Goal: Check status: Check status

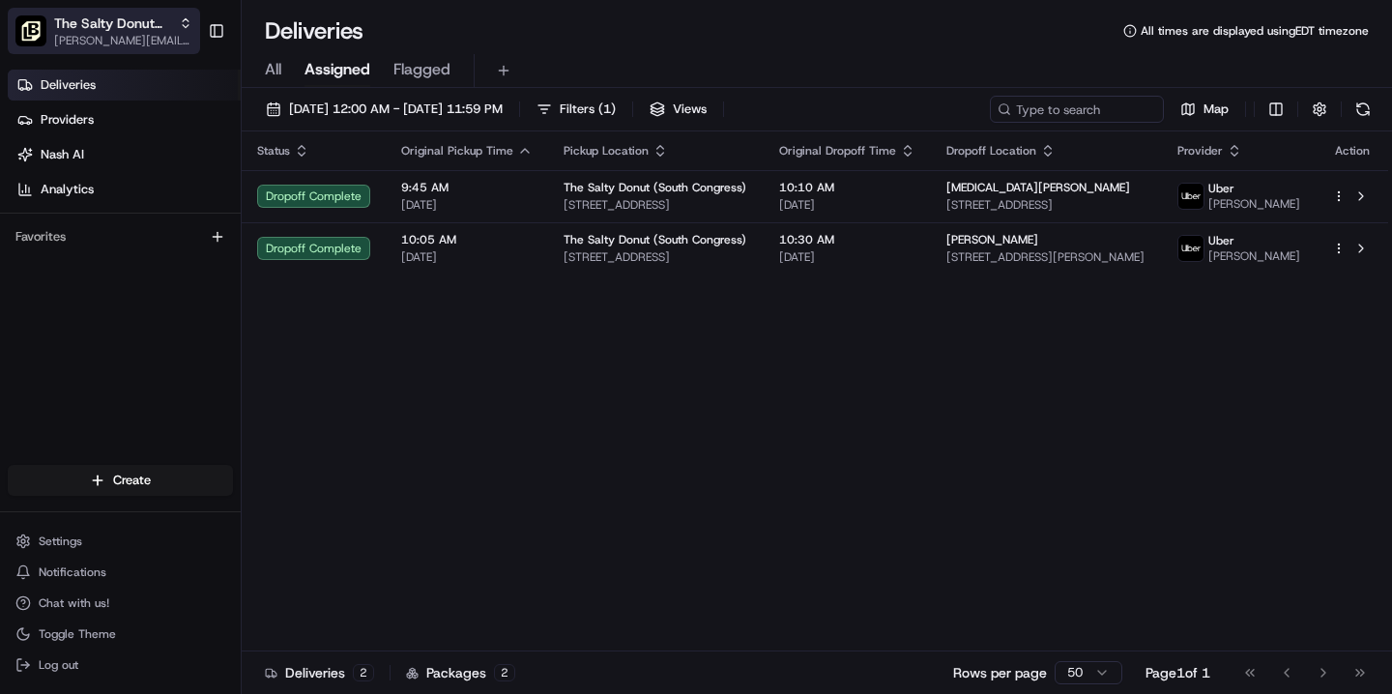
click at [152, 36] on span "[PERSON_NAME][EMAIL_ADDRESS][DOMAIN_NAME]" at bounding box center [123, 40] width 138 height 15
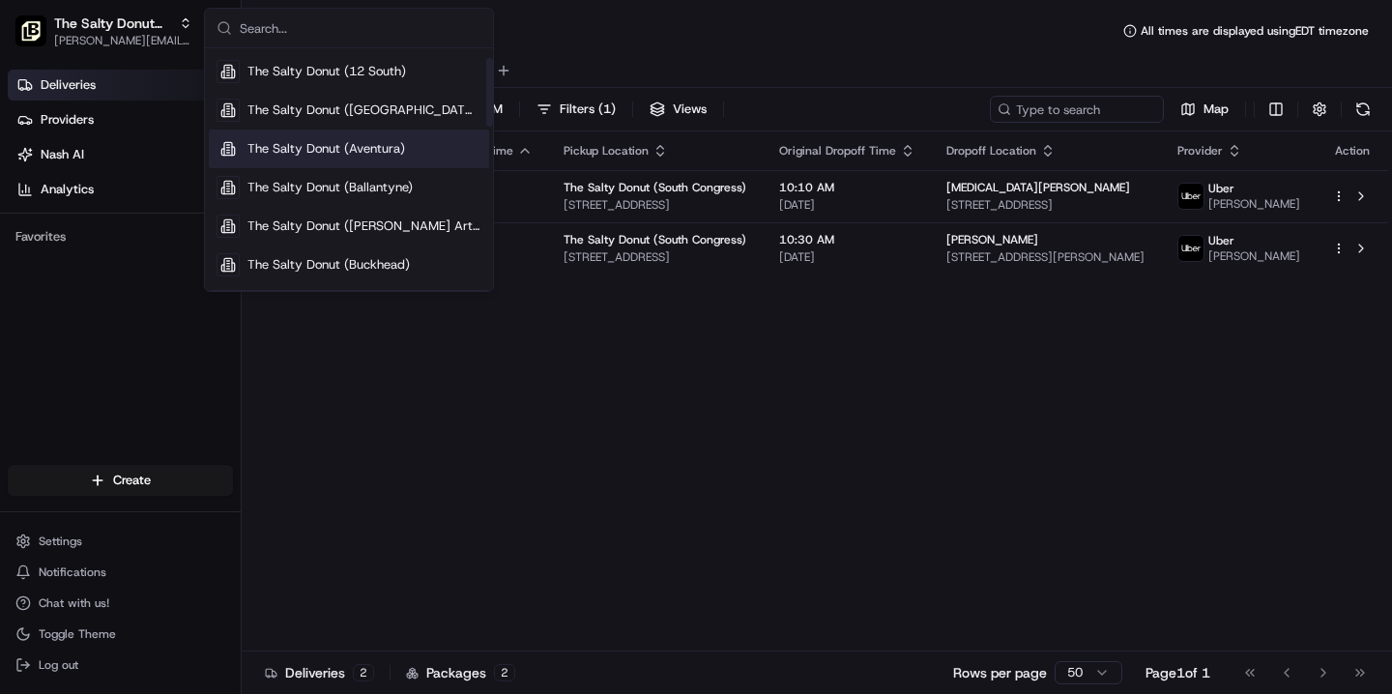
scroll to position [36, 0]
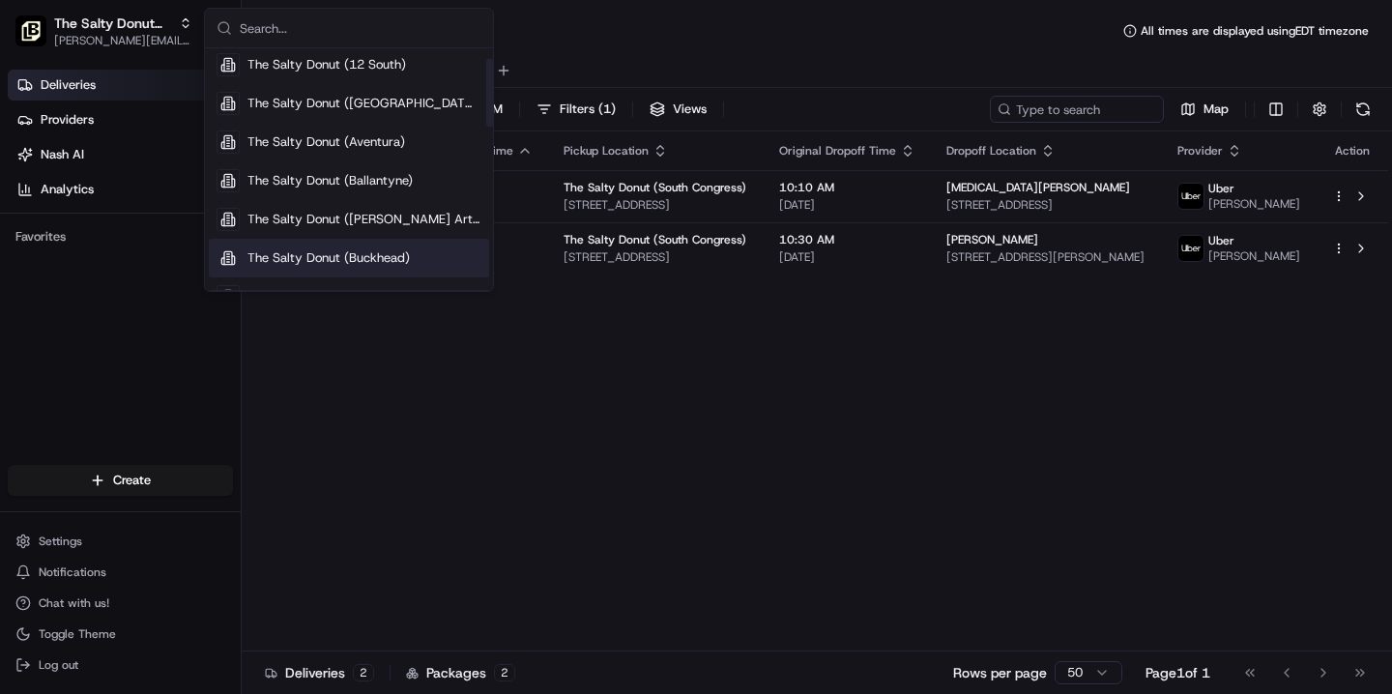
click at [294, 253] on span "The Salty Donut (Buckhead)" at bounding box center [328, 257] width 162 height 17
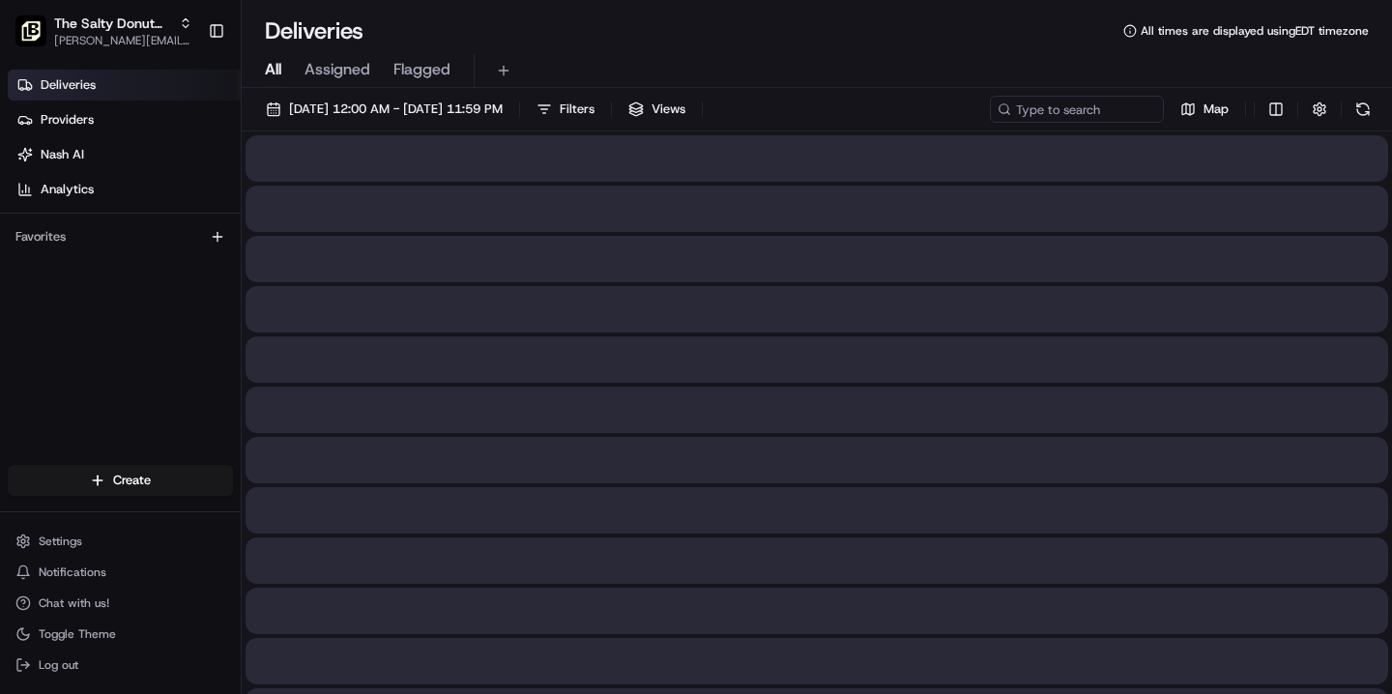
click at [275, 66] on span "All" at bounding box center [273, 69] width 16 height 23
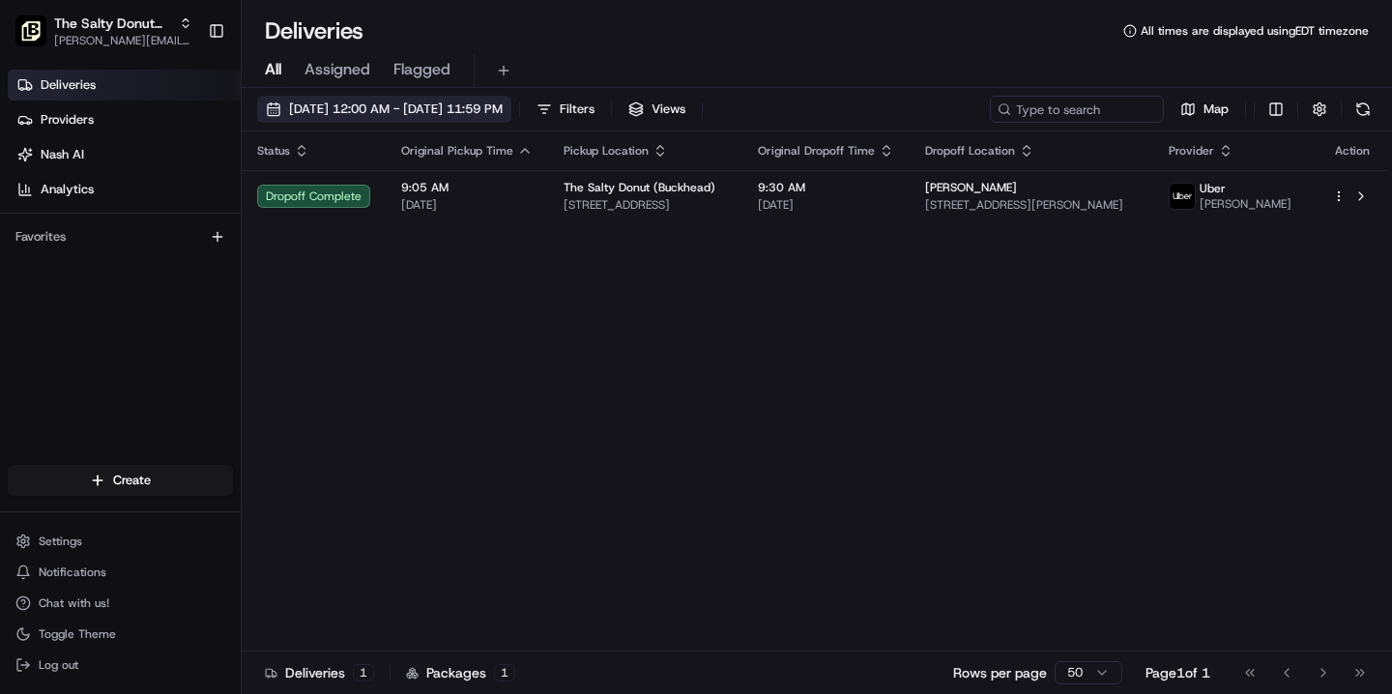
click at [413, 111] on span "[DATE] 12:00 AM - [DATE] 11:59 PM" at bounding box center [396, 109] width 214 height 17
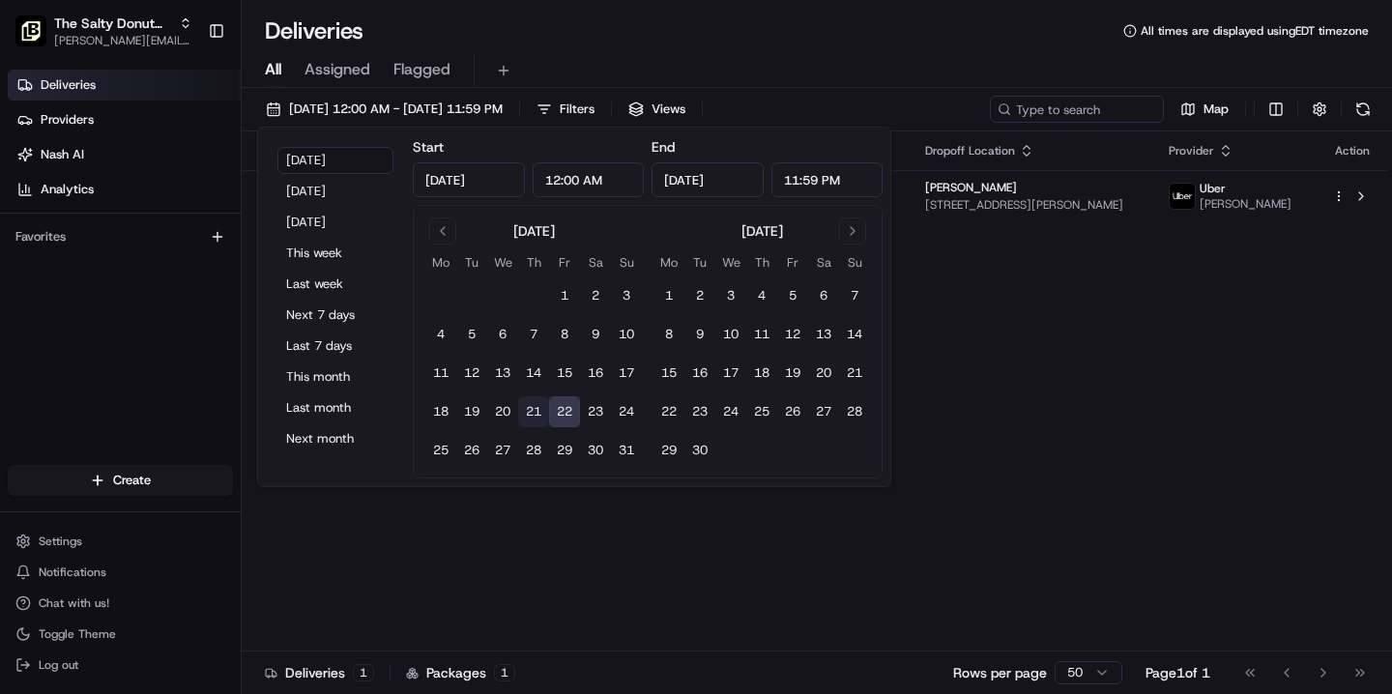
click at [529, 406] on button "21" at bounding box center [533, 411] width 31 height 31
type input "[DATE]"
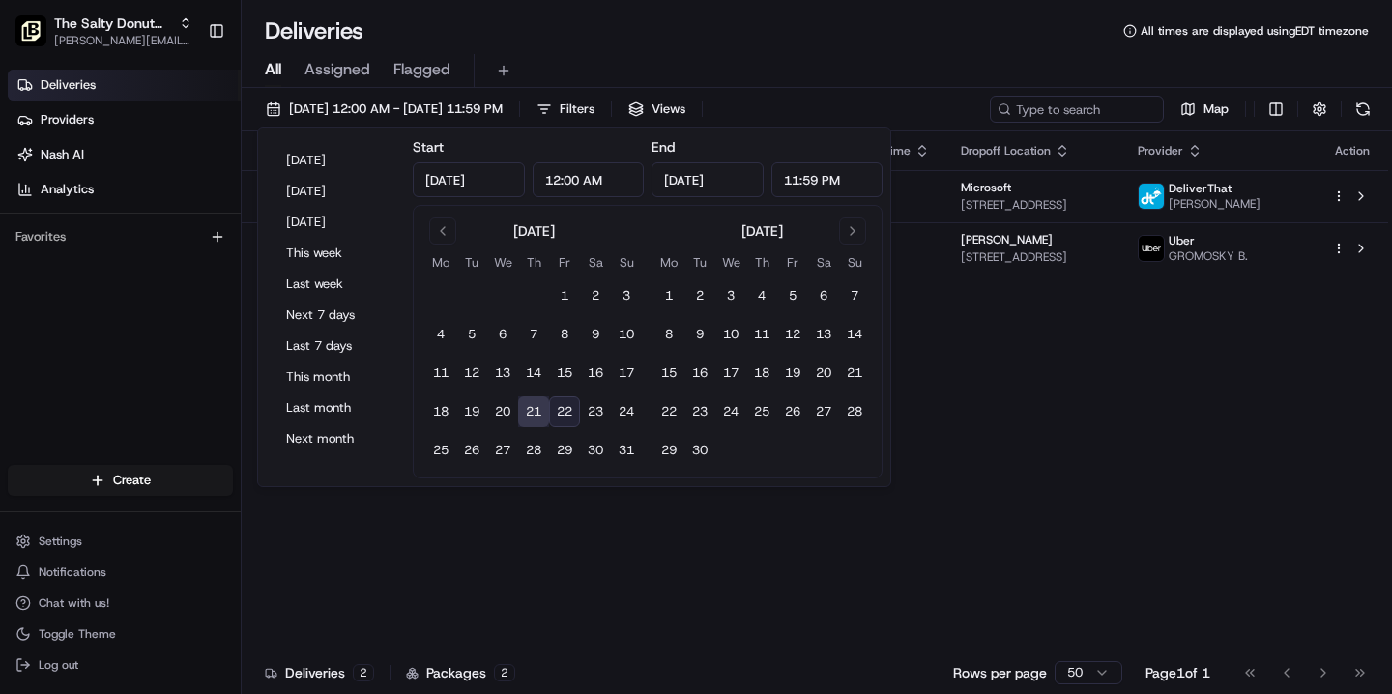
click at [552, 30] on div "Deliveries All times are displayed using EDT timezone" at bounding box center [817, 30] width 1150 height 31
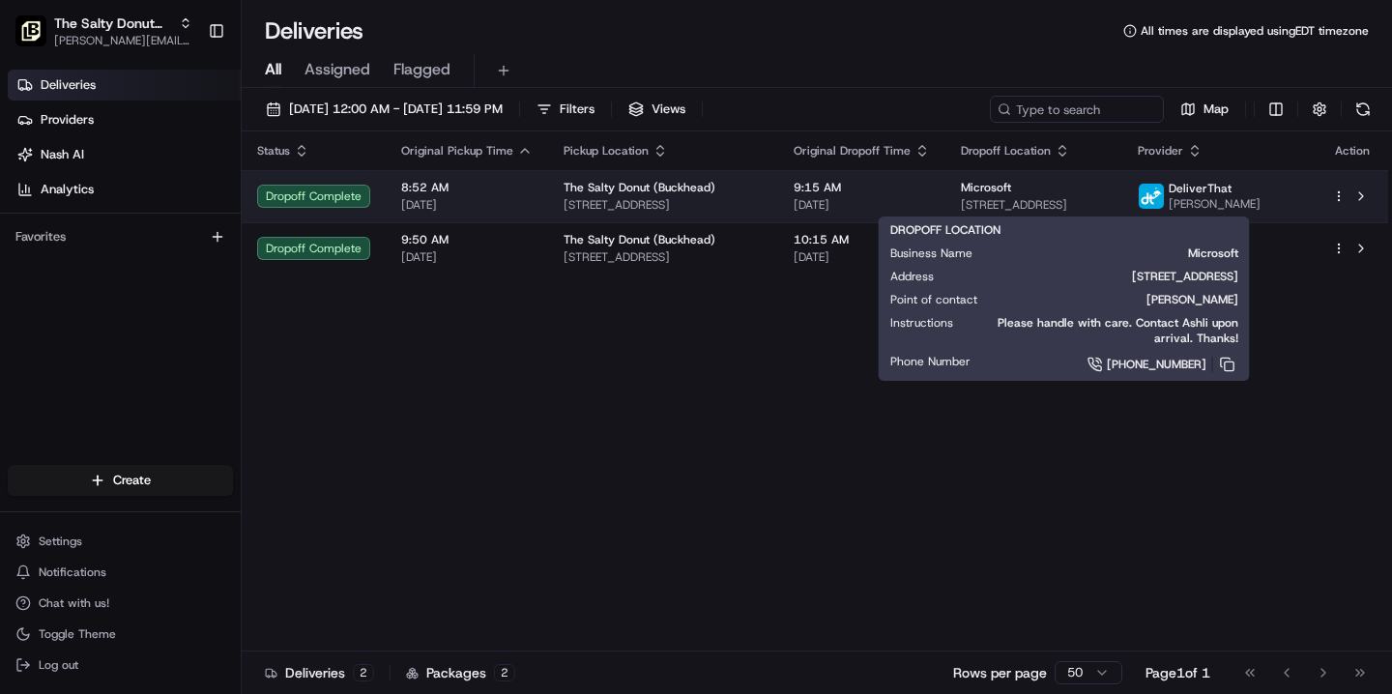
click at [1009, 199] on span "[STREET_ADDRESS]" at bounding box center [1034, 204] width 146 height 15
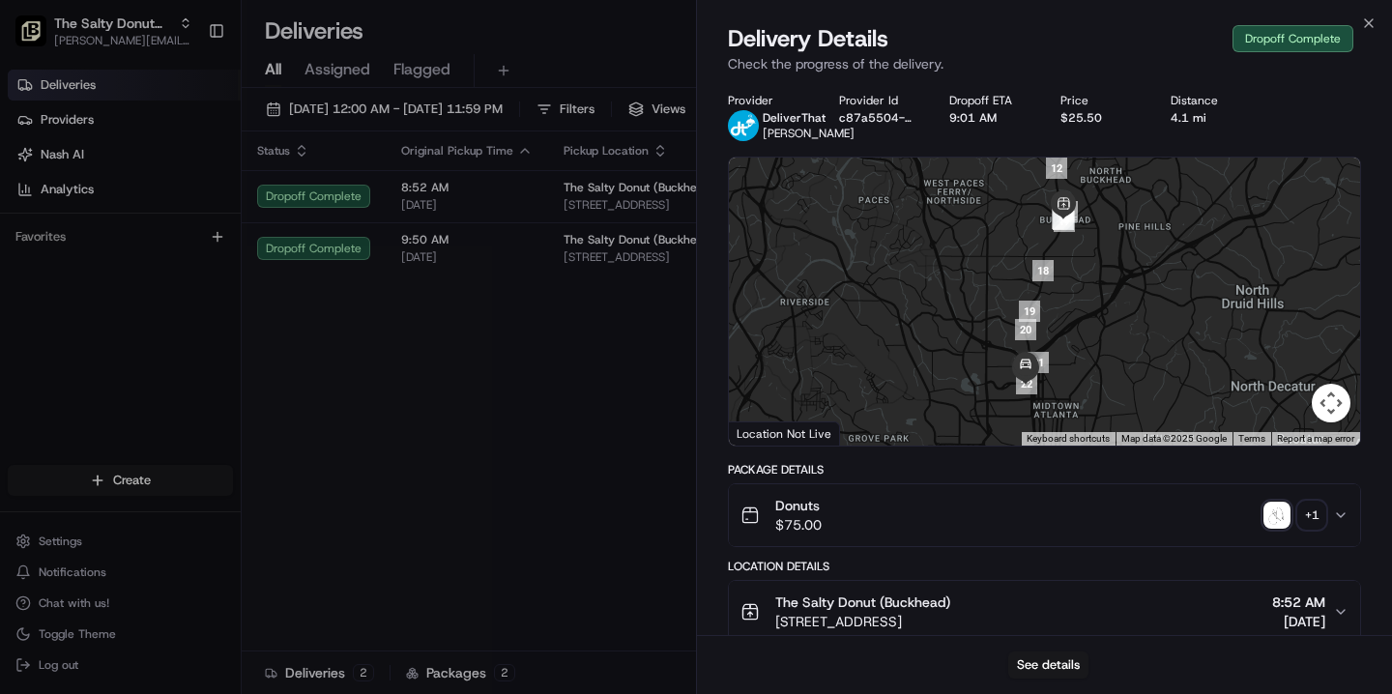
click at [1304, 529] on div "+ 1" at bounding box center [1311, 515] width 27 height 27
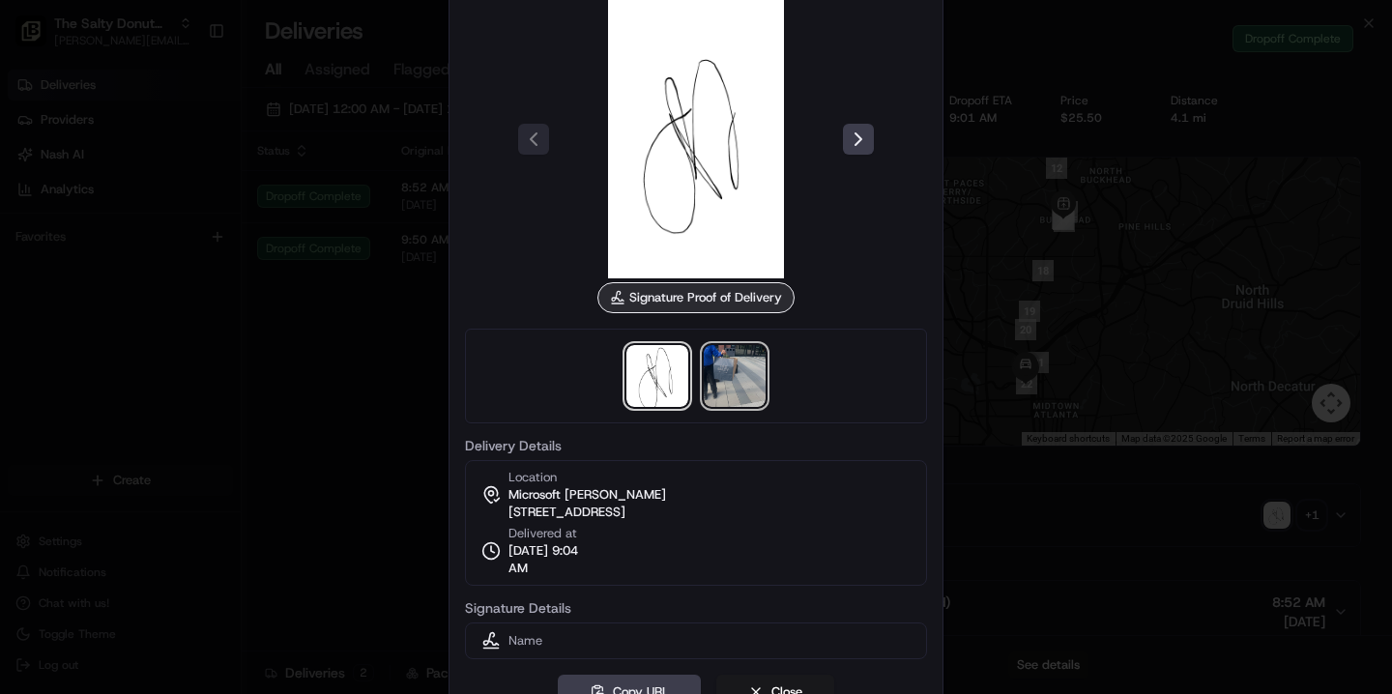
click at [732, 377] on img at bounding box center [735, 376] width 62 height 62
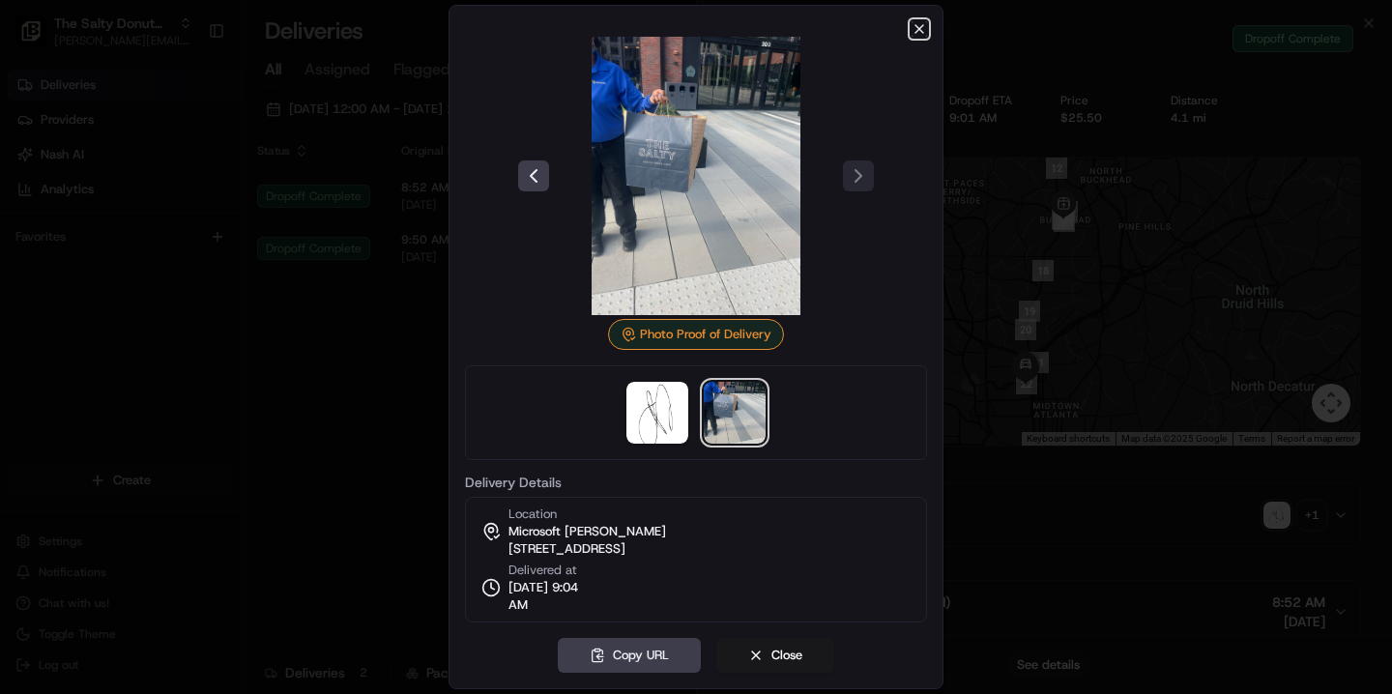
click at [916, 27] on icon "button" at bounding box center [919, 28] width 15 height 15
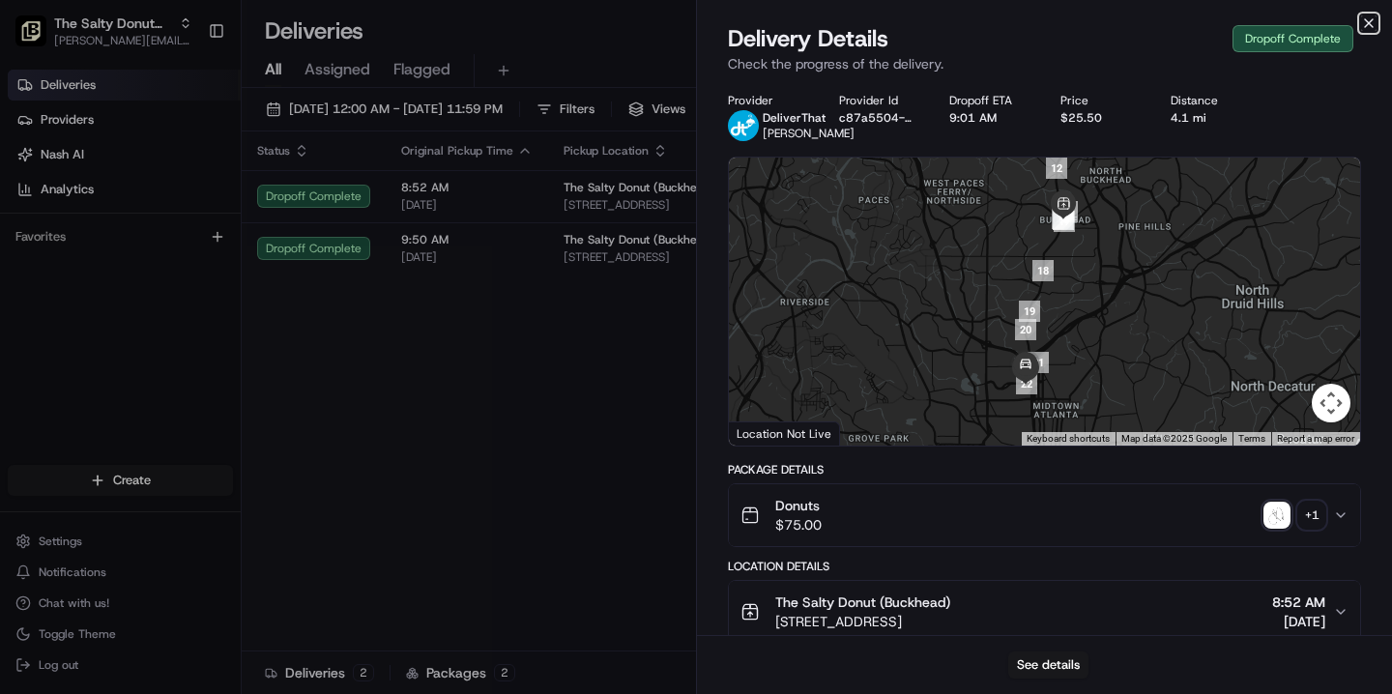
click at [1369, 22] on icon "button" at bounding box center [1369, 23] width 8 height 8
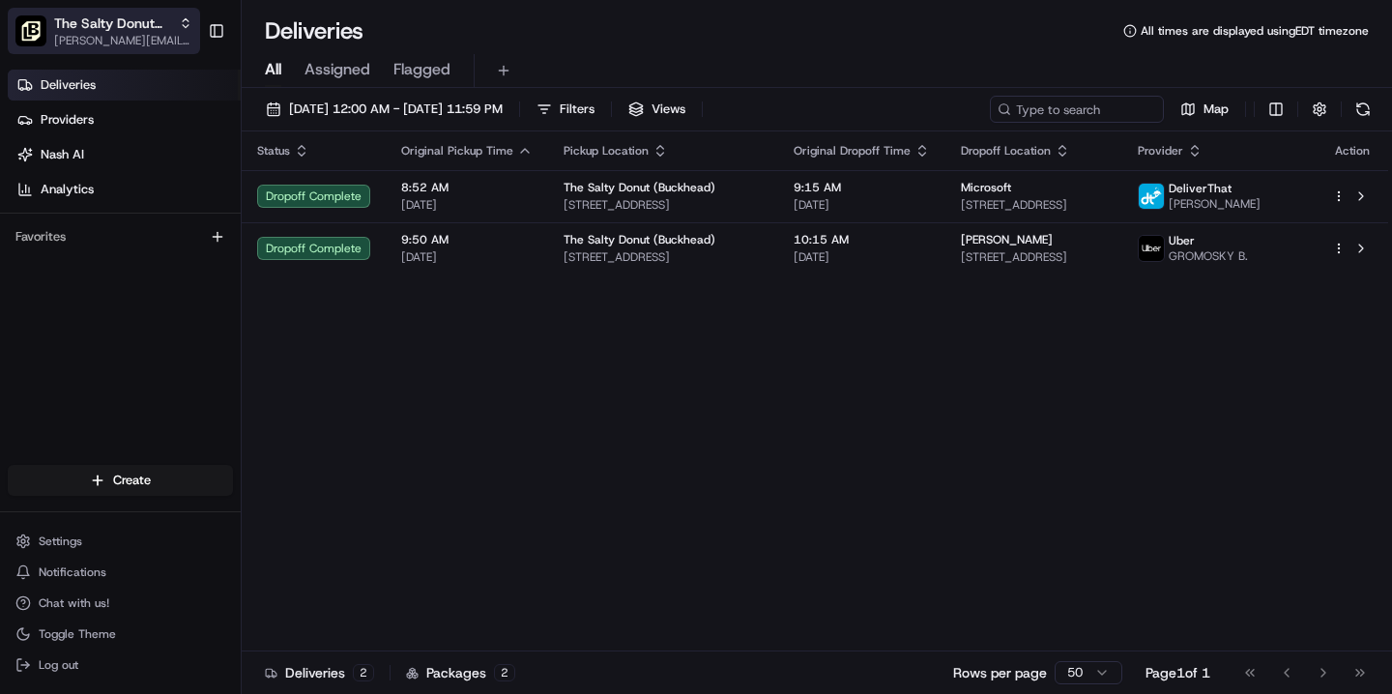
click at [140, 31] on span "The Salty Donut (Buckhead)" at bounding box center [112, 23] width 117 height 19
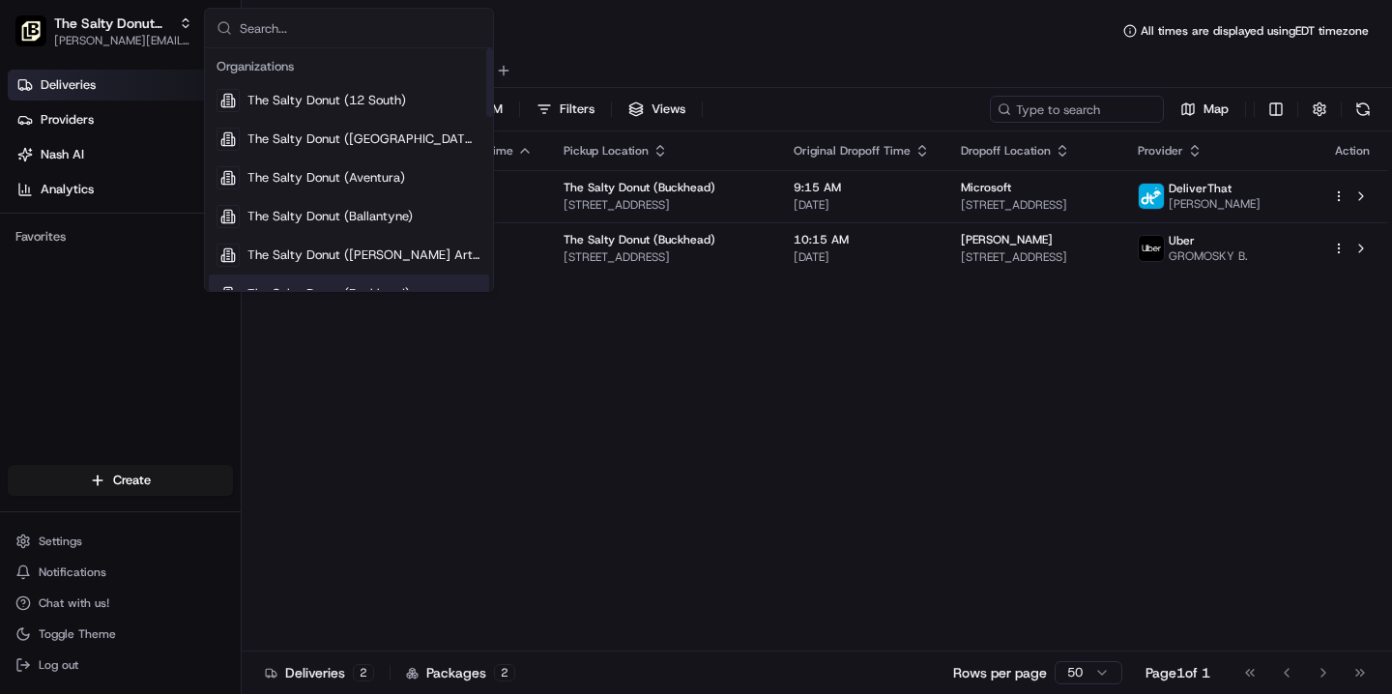
click at [572, 407] on div "Status Original Pickup Time Pickup Location Original Dropoff Time Dropoff Locat…" at bounding box center [815, 391] width 1147 height 520
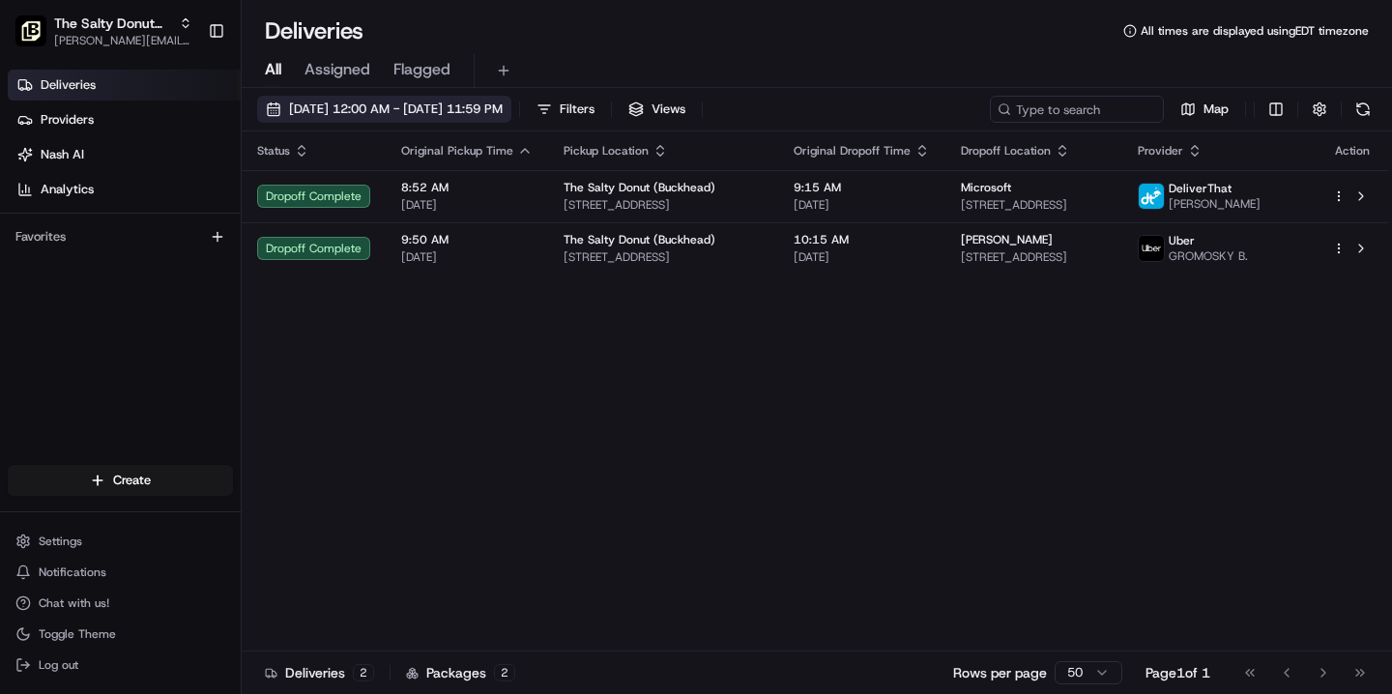
click at [422, 108] on span "[DATE] 12:00 AM - [DATE] 11:59 PM" at bounding box center [396, 109] width 214 height 17
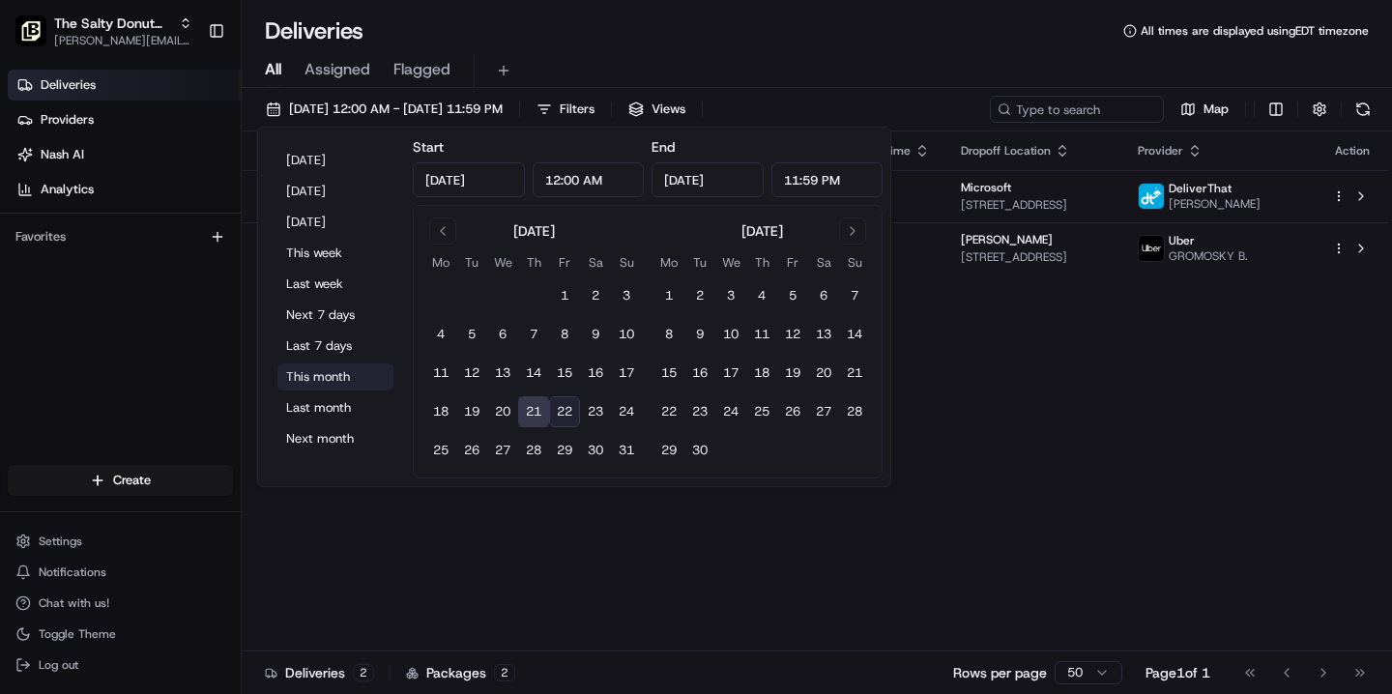
click at [332, 375] on button "This month" at bounding box center [335, 377] width 116 height 27
type input "[DATE]"
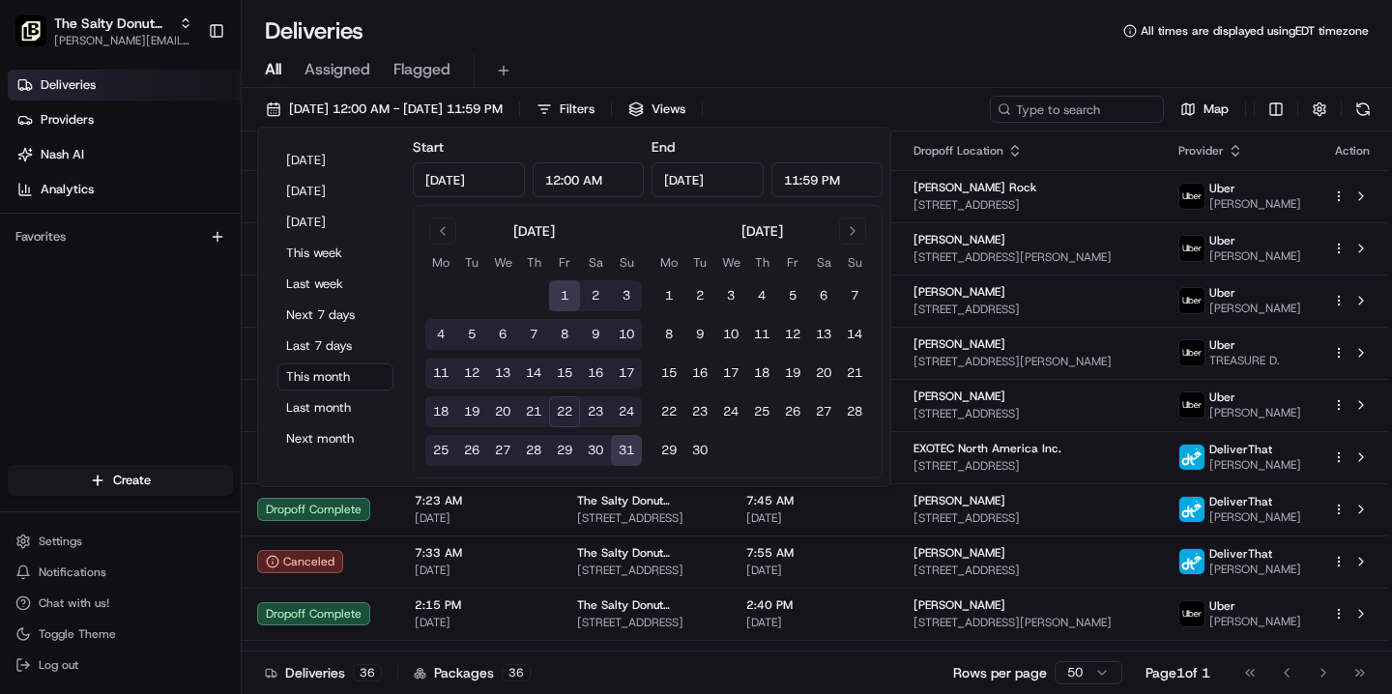
click at [604, 32] on div "Deliveries All times are displayed using EDT timezone" at bounding box center [817, 30] width 1150 height 31
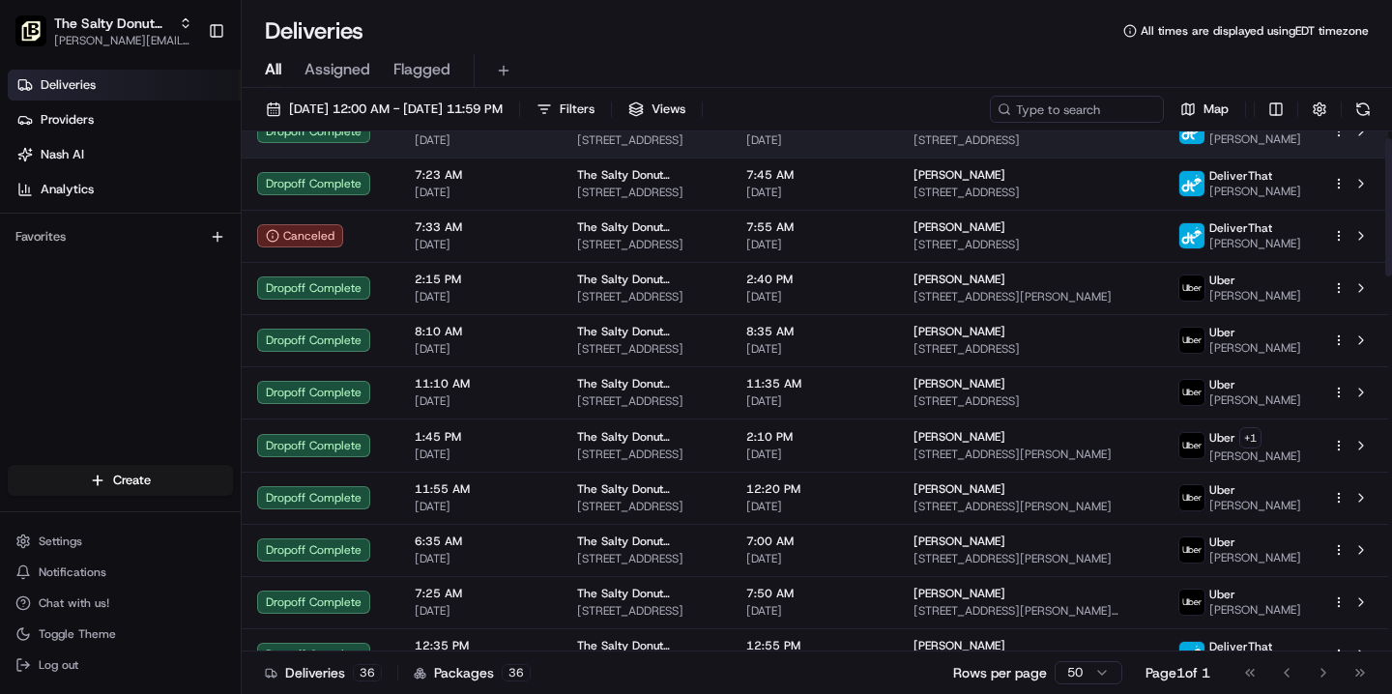
scroll to position [1431, 0]
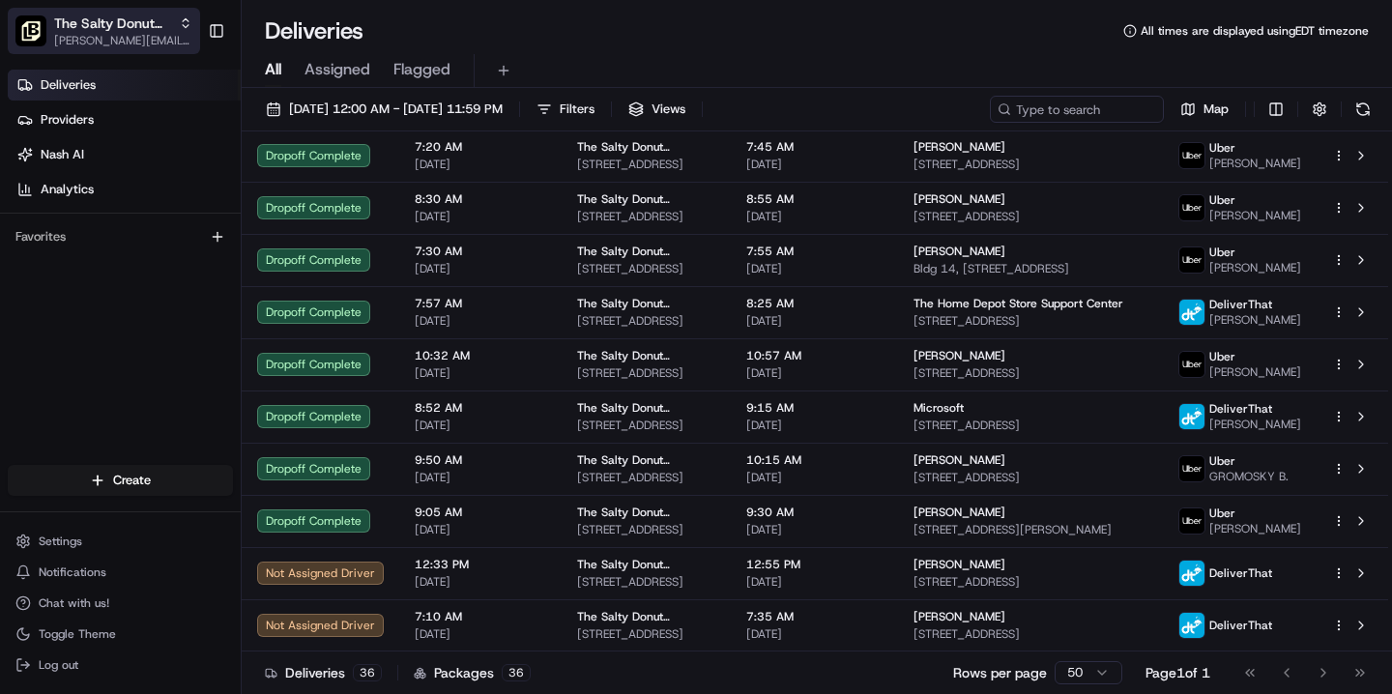
click at [141, 33] on span "[PERSON_NAME][EMAIL_ADDRESS][DOMAIN_NAME]" at bounding box center [123, 40] width 138 height 15
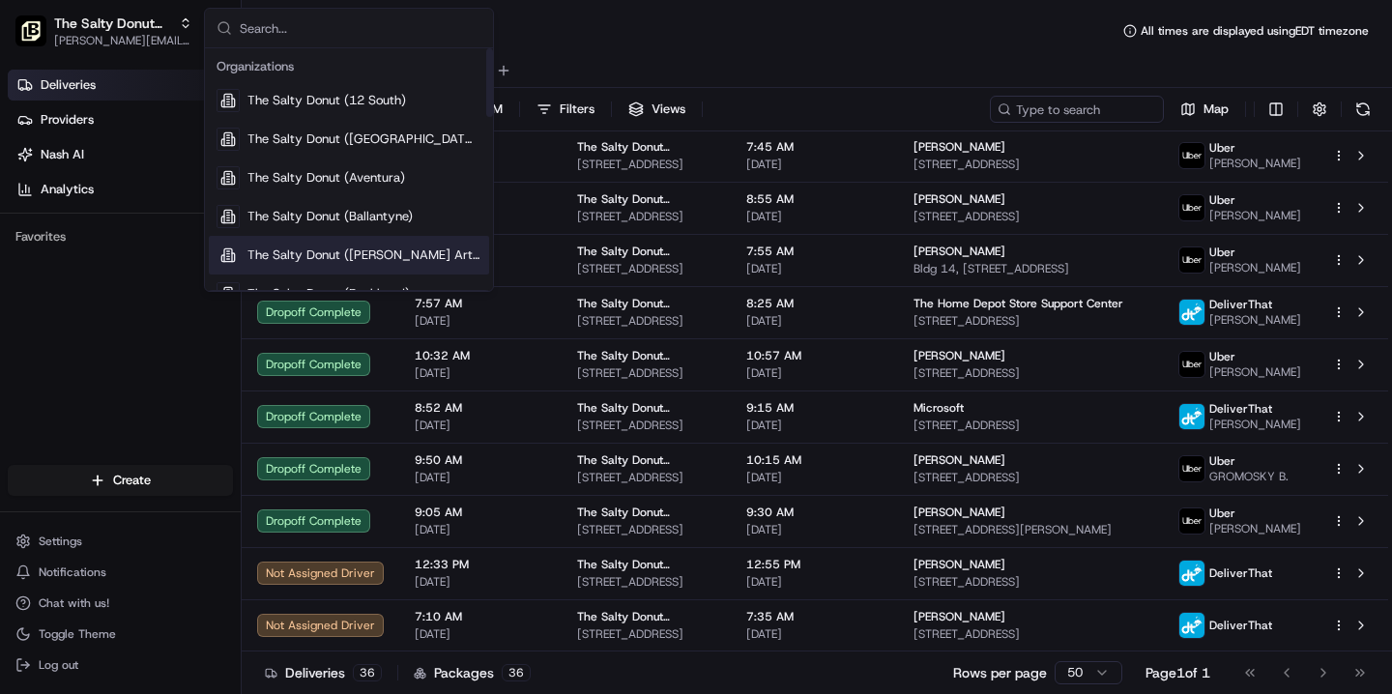
click at [291, 251] on span "The Salty Donut ([PERSON_NAME] Arts)" at bounding box center [364, 255] width 234 height 17
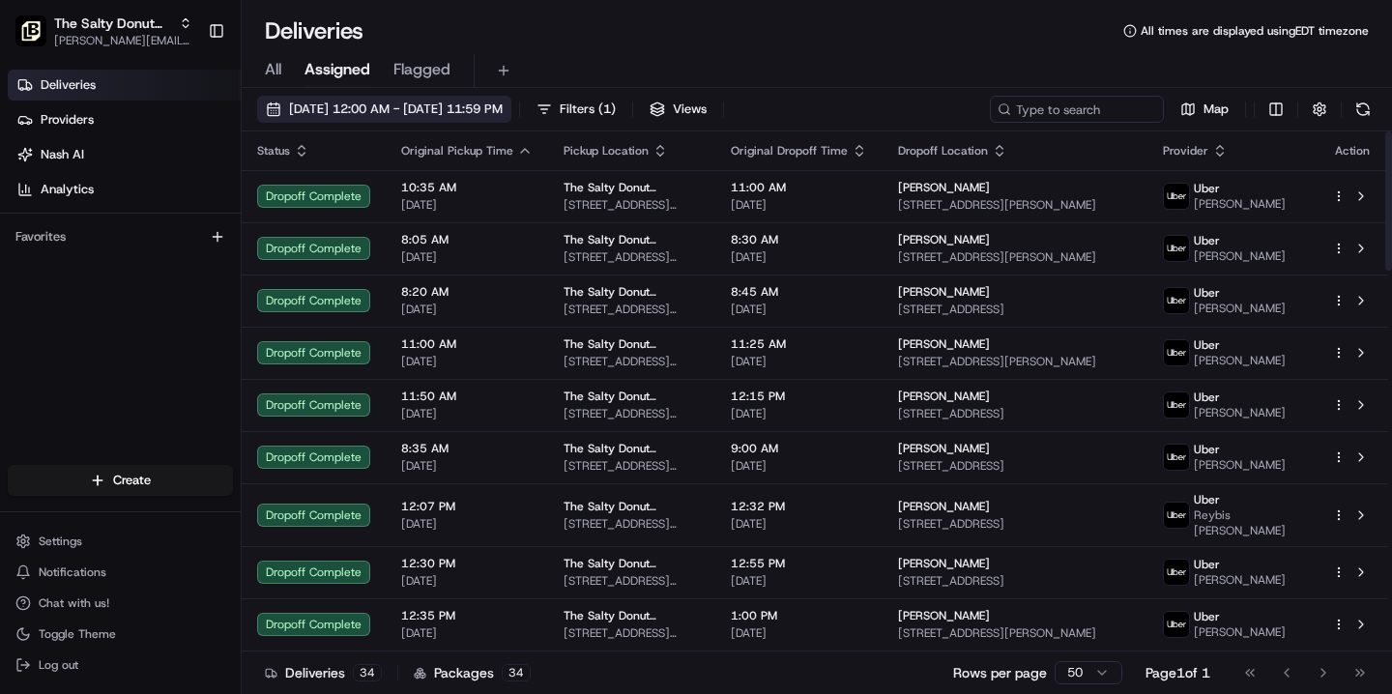
click at [396, 113] on span "[DATE] 12:00 AM - [DATE] 11:59 PM" at bounding box center [396, 109] width 214 height 17
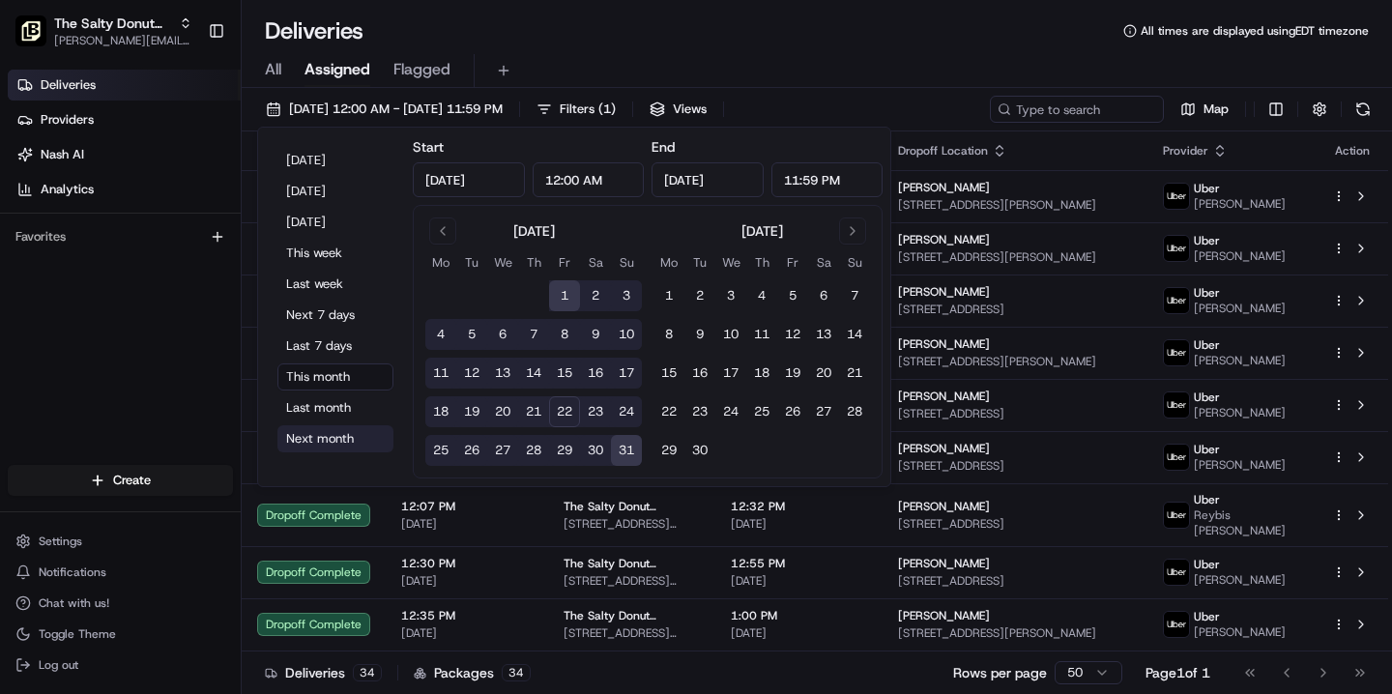
click at [330, 443] on button "Next month" at bounding box center [335, 438] width 116 height 27
type input "[DATE]"
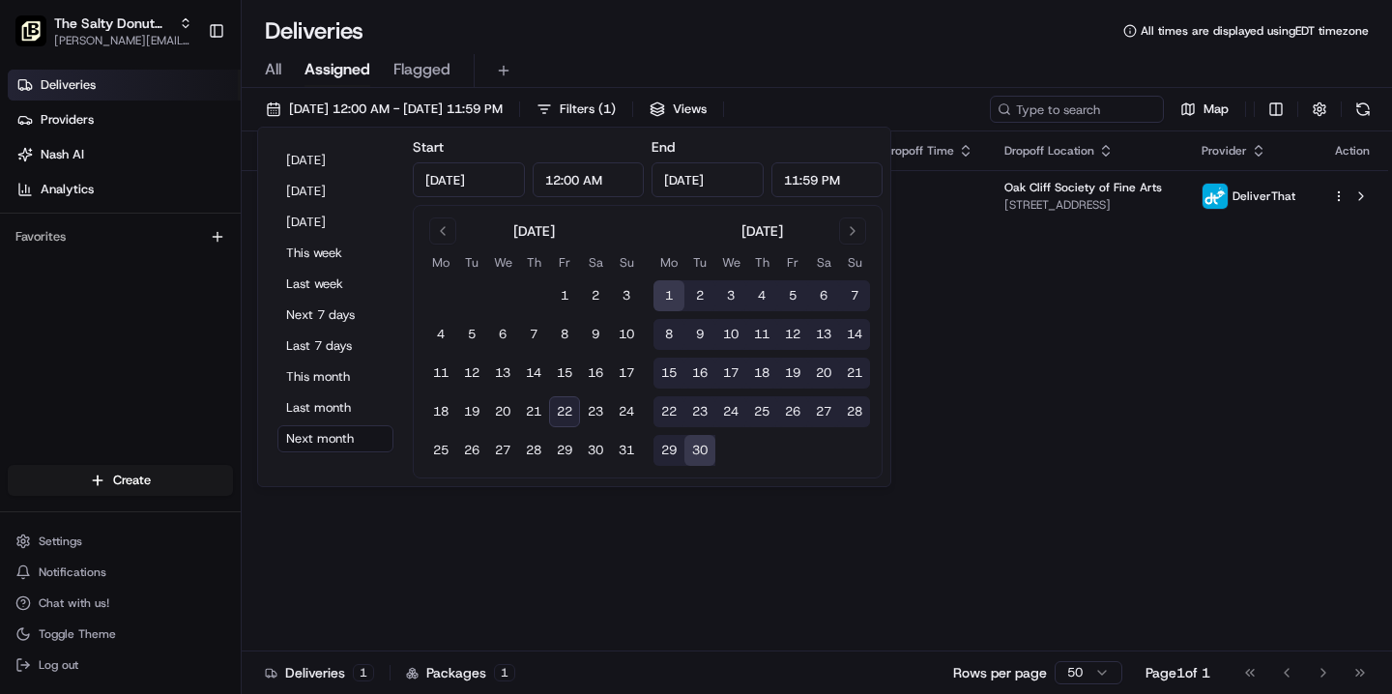
click at [674, 26] on div "Deliveries All times are displayed using EDT timezone" at bounding box center [817, 30] width 1150 height 31
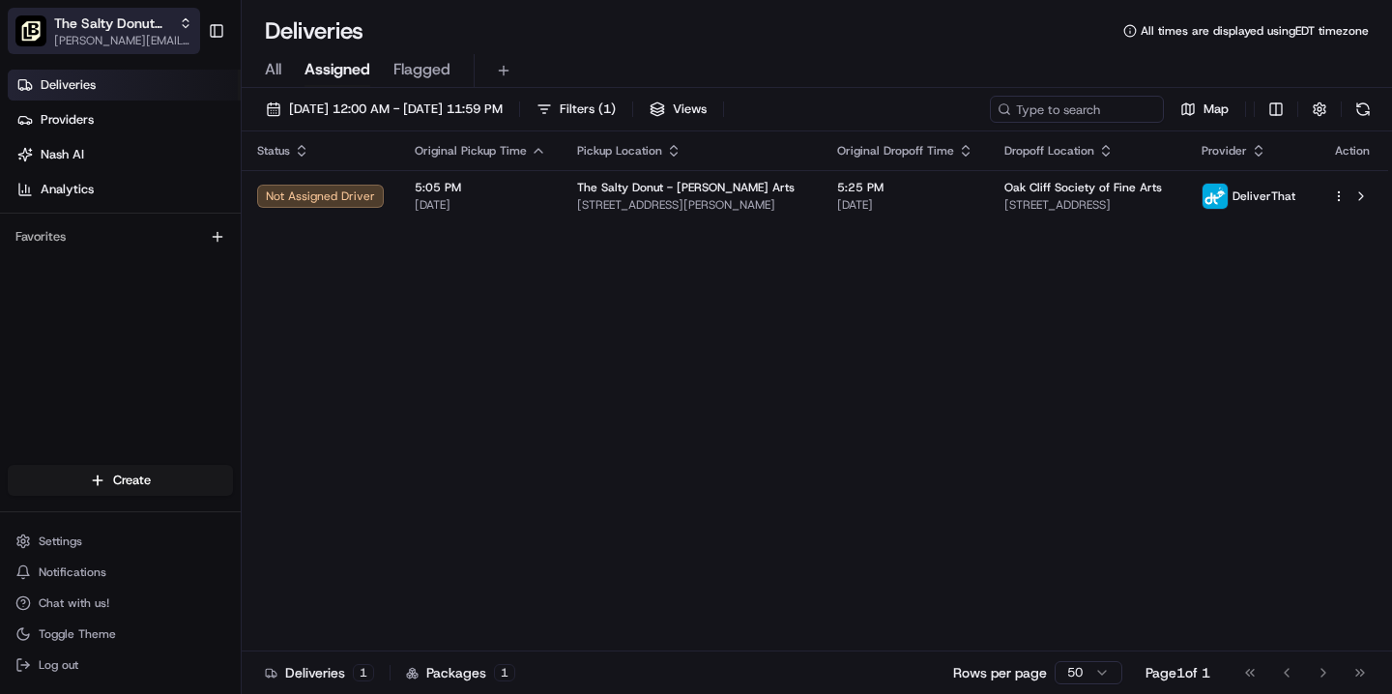
click at [145, 27] on span "The Salty Donut ([PERSON_NAME] Arts)" at bounding box center [112, 23] width 117 height 19
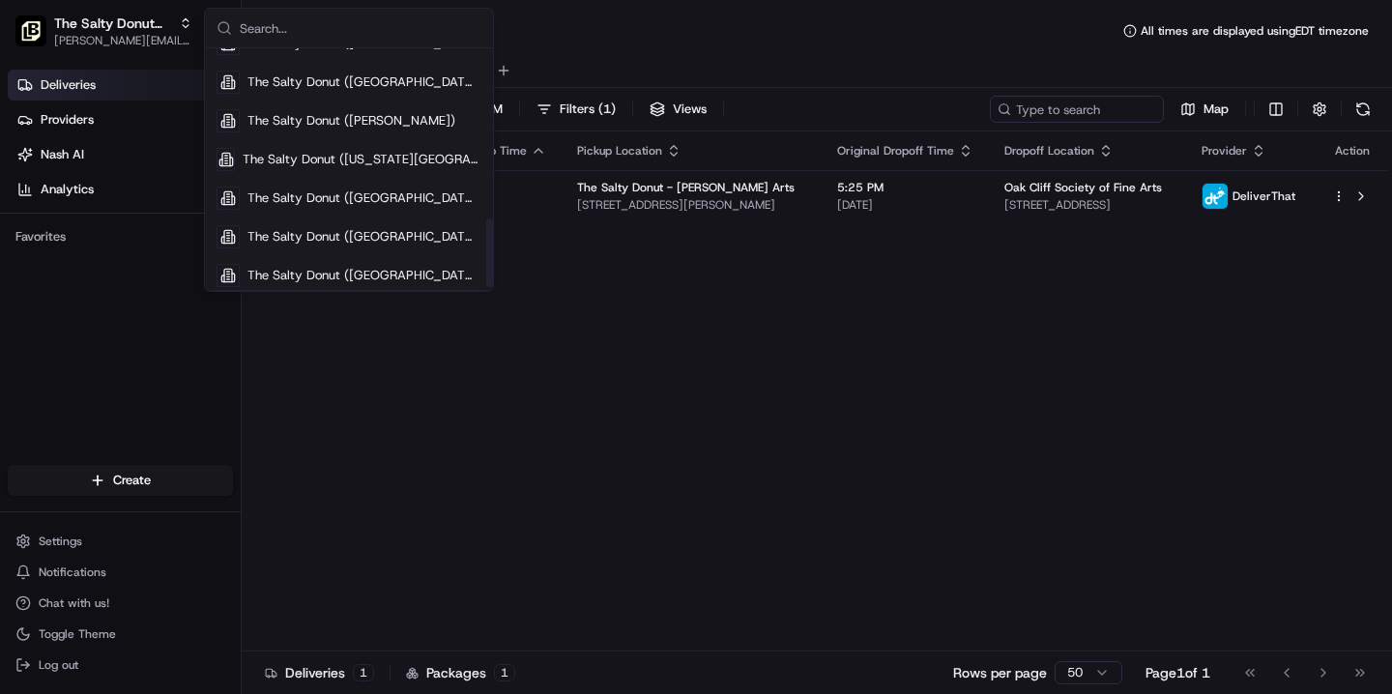
scroll to position [600, 0]
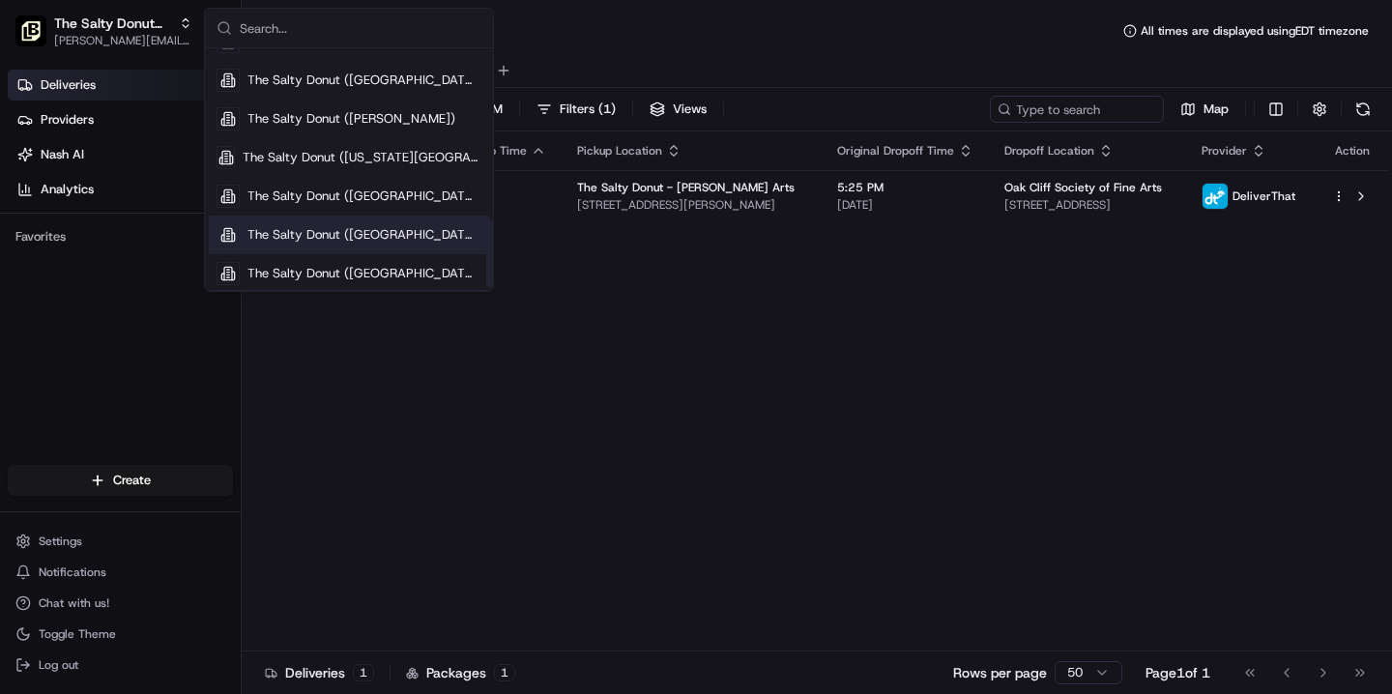
click at [316, 241] on span "The Salty Donut ([GEOGRAPHIC_DATA])" at bounding box center [364, 234] width 234 height 17
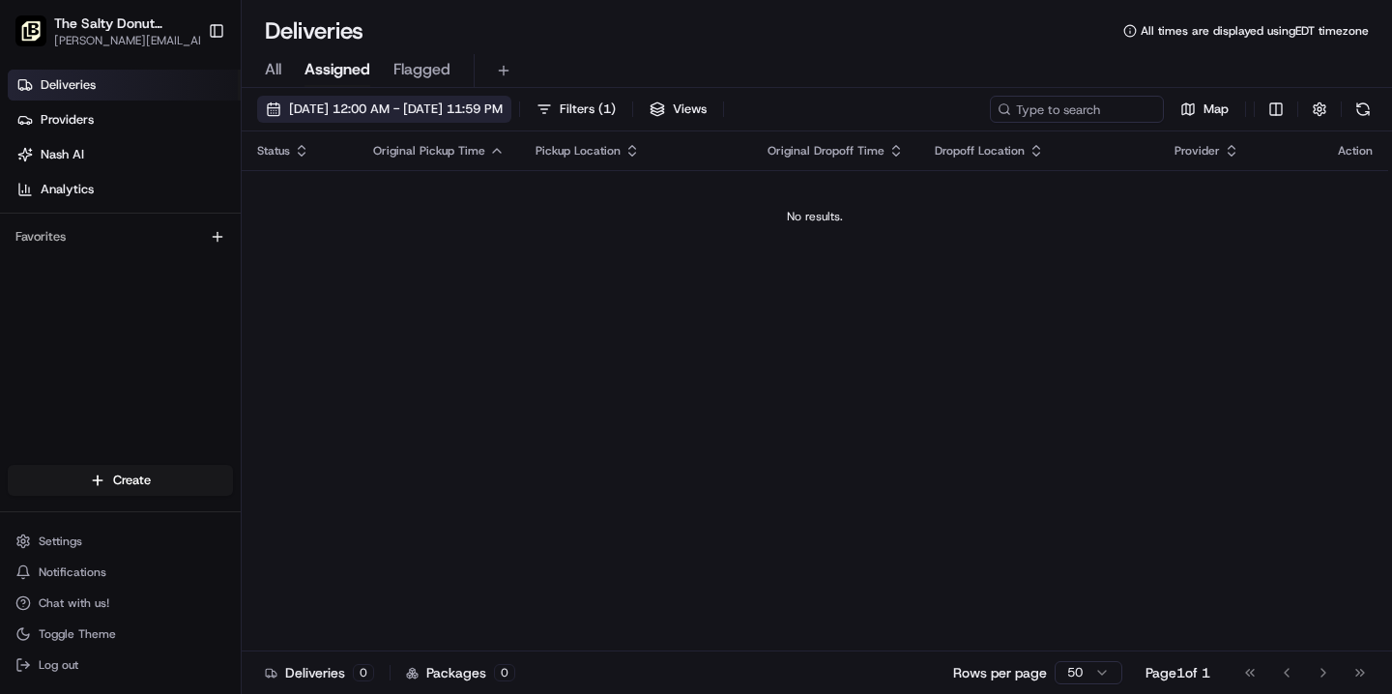
click at [473, 106] on span "[DATE] 12:00 AM - [DATE] 11:59 PM" at bounding box center [396, 109] width 214 height 17
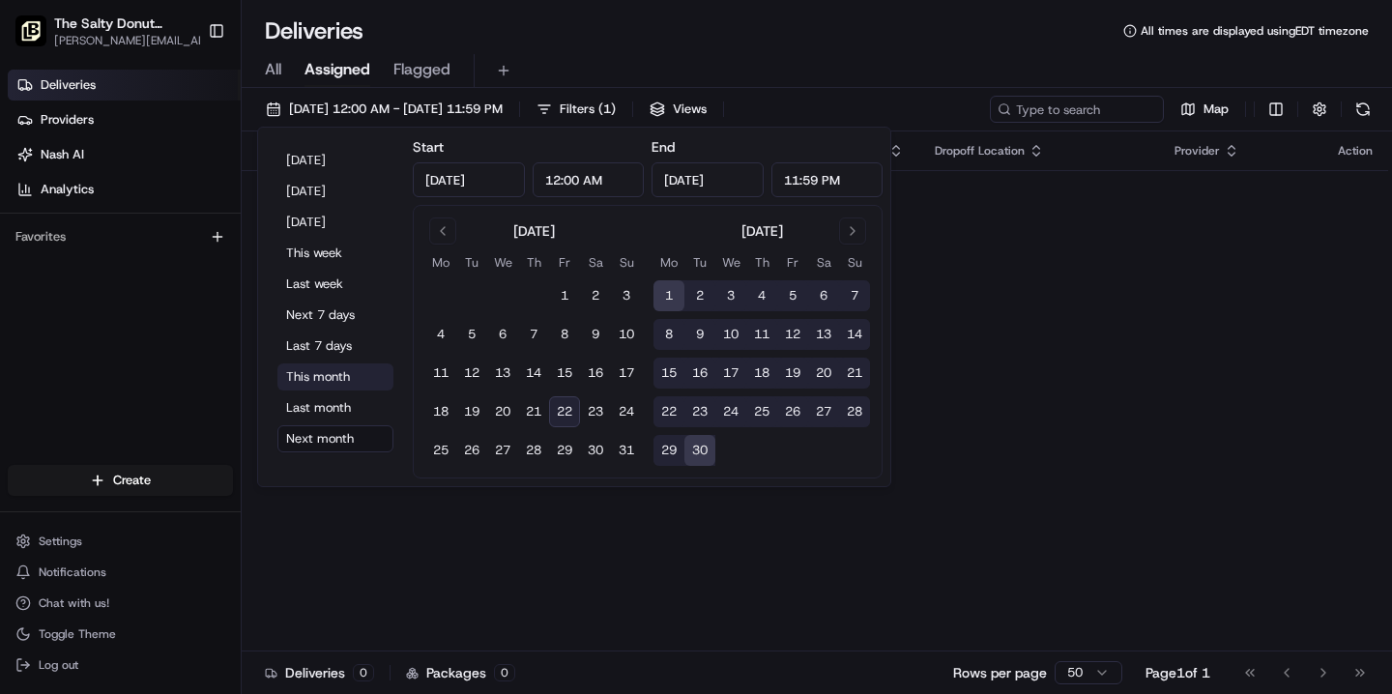
click at [325, 381] on button "This month" at bounding box center [335, 377] width 116 height 27
type input "[DATE]"
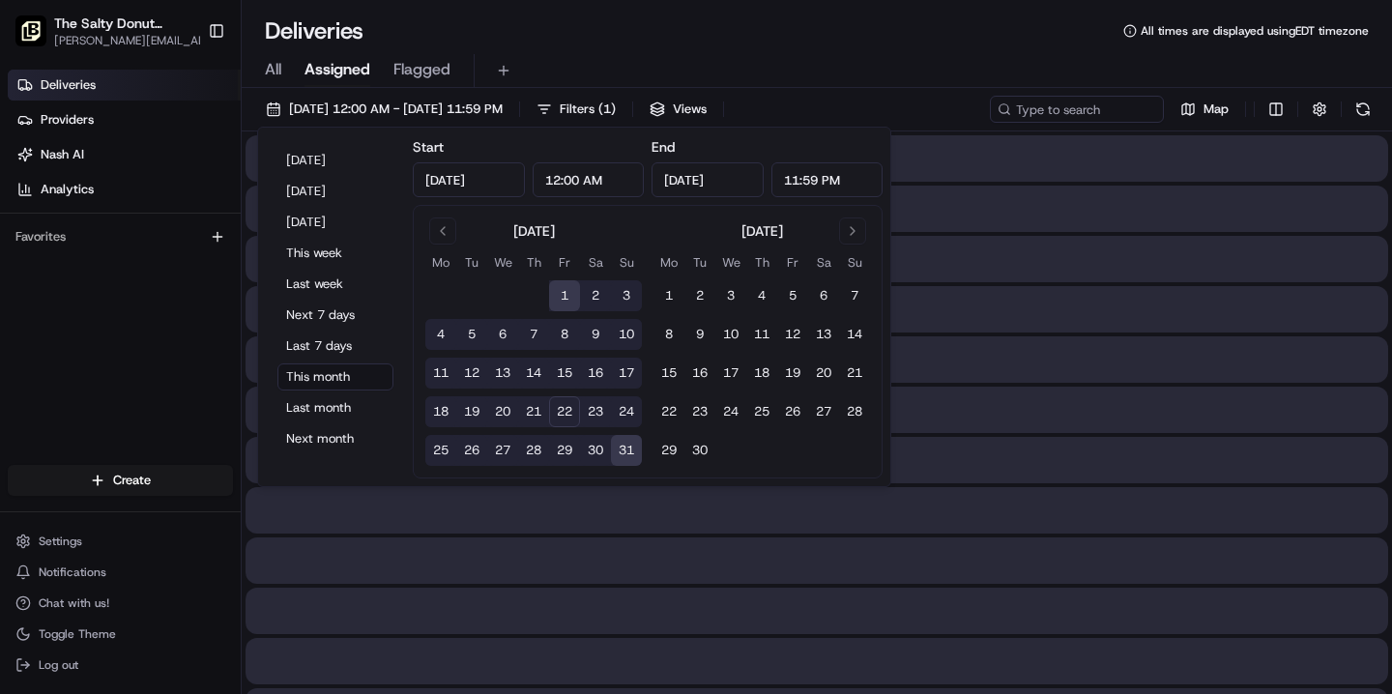
click at [592, 38] on div "Deliveries All times are displayed using EDT timezone" at bounding box center [817, 30] width 1150 height 31
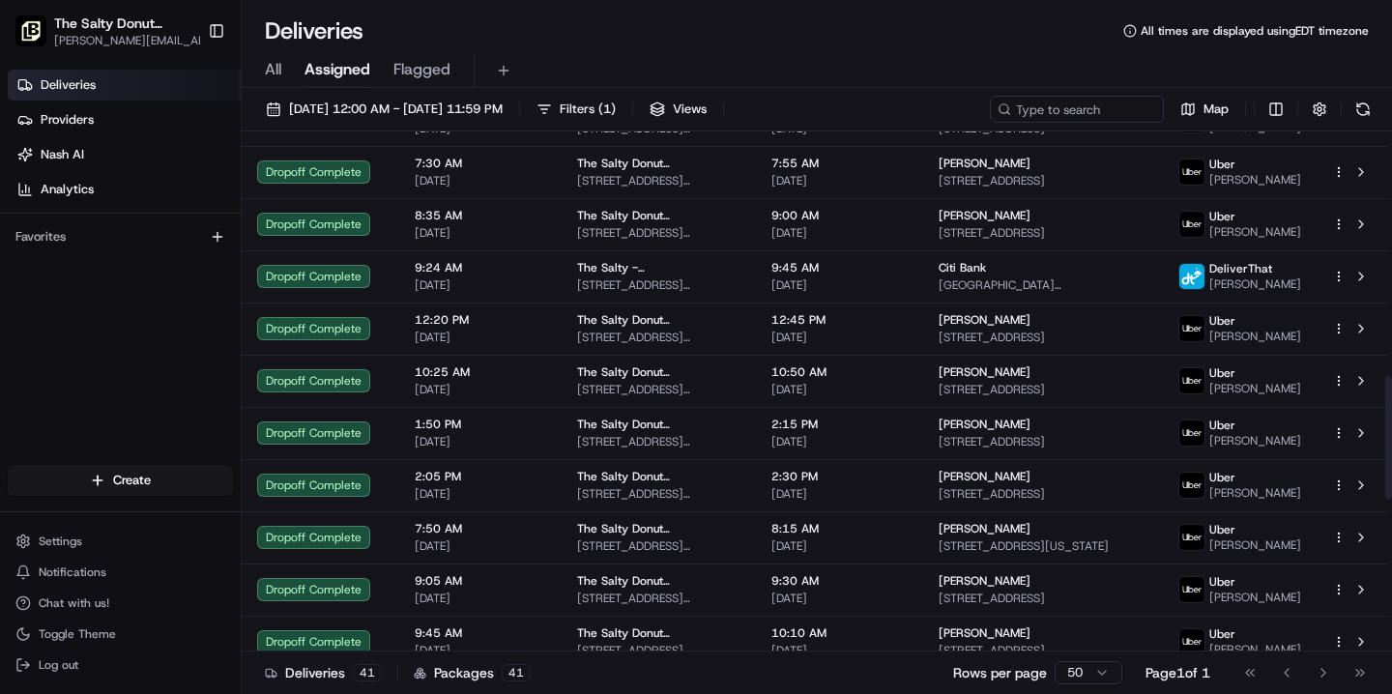
scroll to position [1691, 0]
